Goal: Task Accomplishment & Management: Use online tool/utility

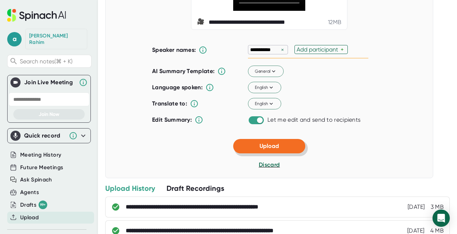
click at [278, 154] on button "Upload" at bounding box center [269, 146] width 72 height 14
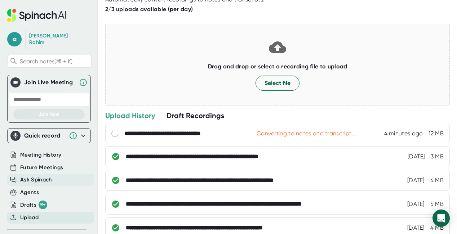
drag, startPoint x: 44, startPoint y: 175, endPoint x: 56, endPoint y: 174, distance: 12.3
click at [44, 176] on span "Ask Spinach" at bounding box center [36, 180] width 32 height 8
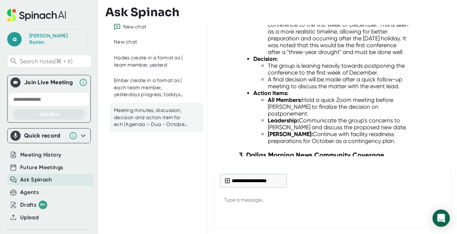
scroll to position [385, 0]
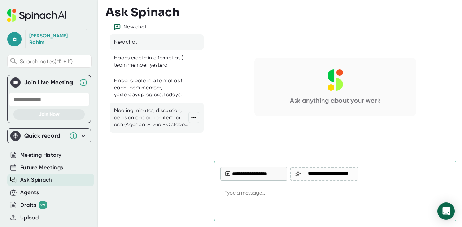
type textarea "x"
